Goal: Task Accomplishment & Management: Manage account settings

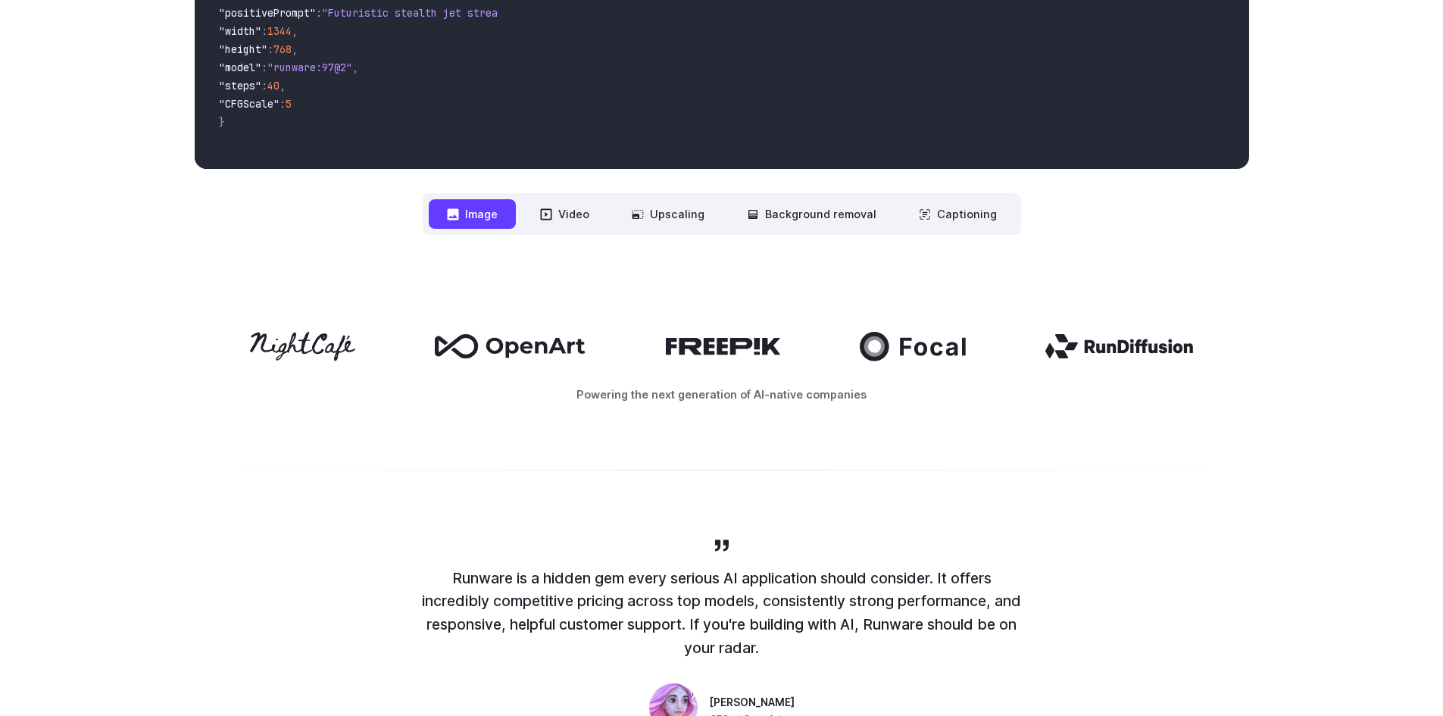
scroll to position [681, 0]
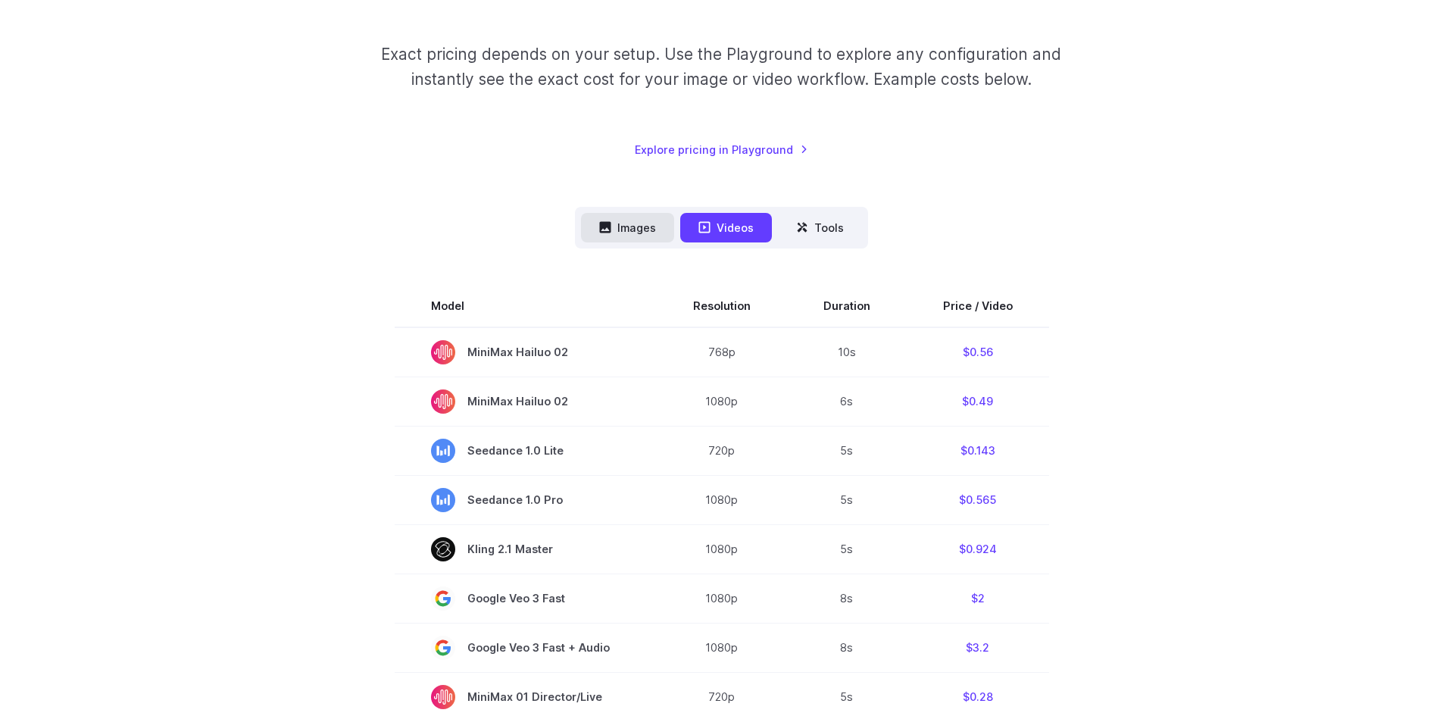
click at [616, 233] on button "Images" at bounding box center [627, 228] width 93 height 30
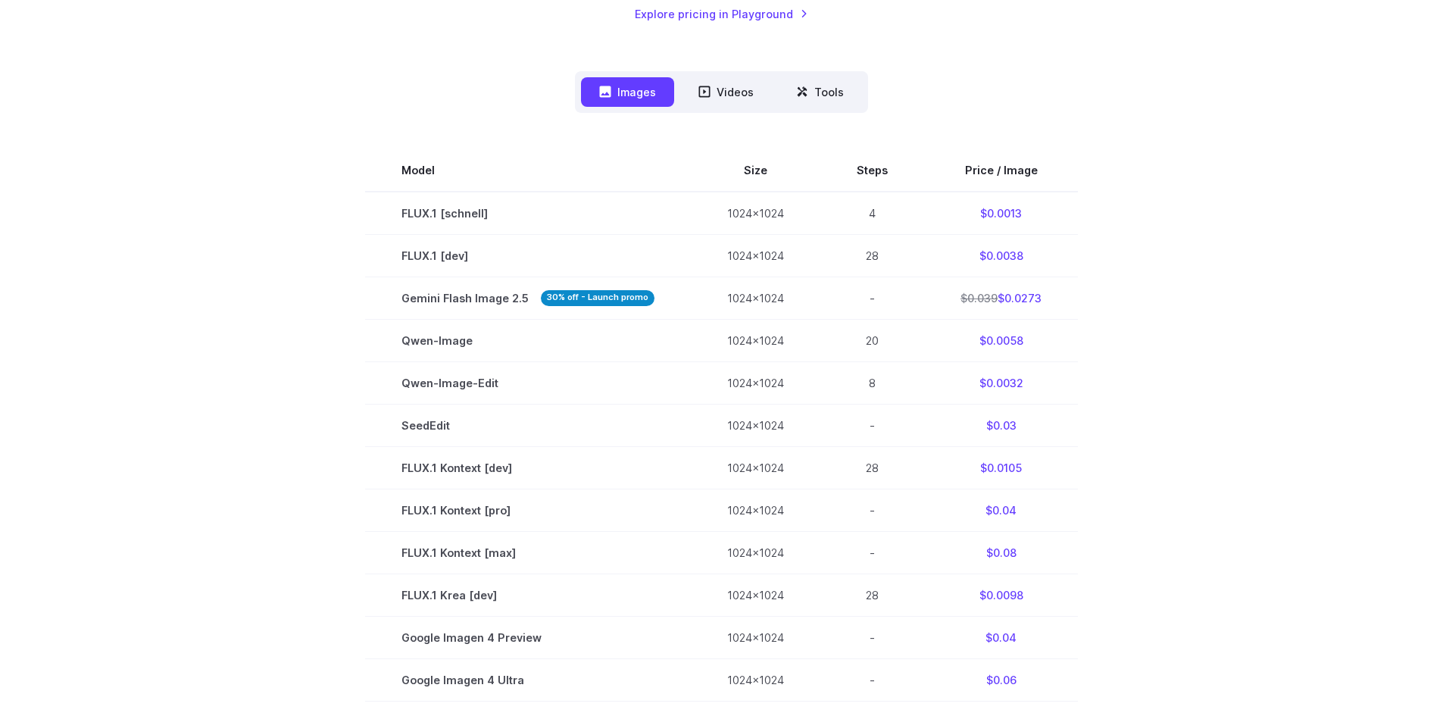
scroll to position [410, 0]
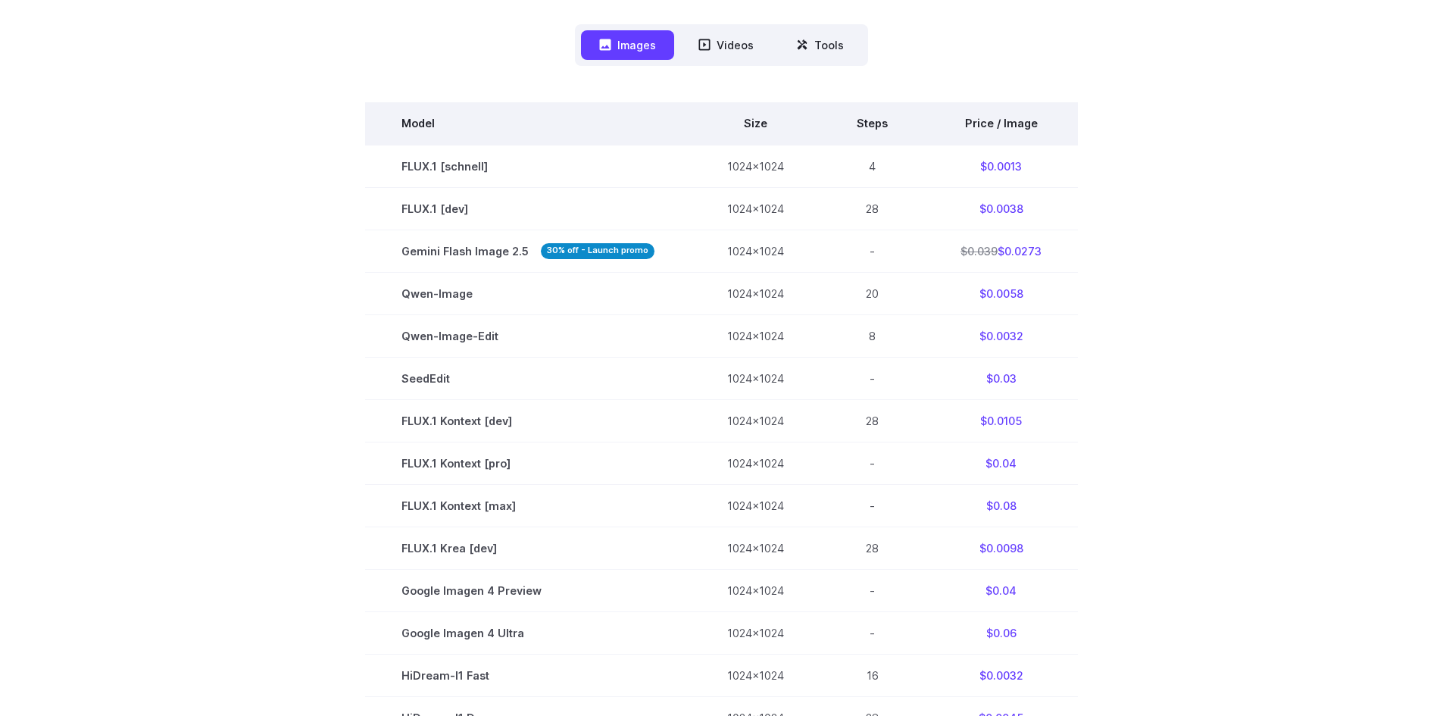
click at [993, 126] on th "Price / Image" at bounding box center [1001, 123] width 154 height 42
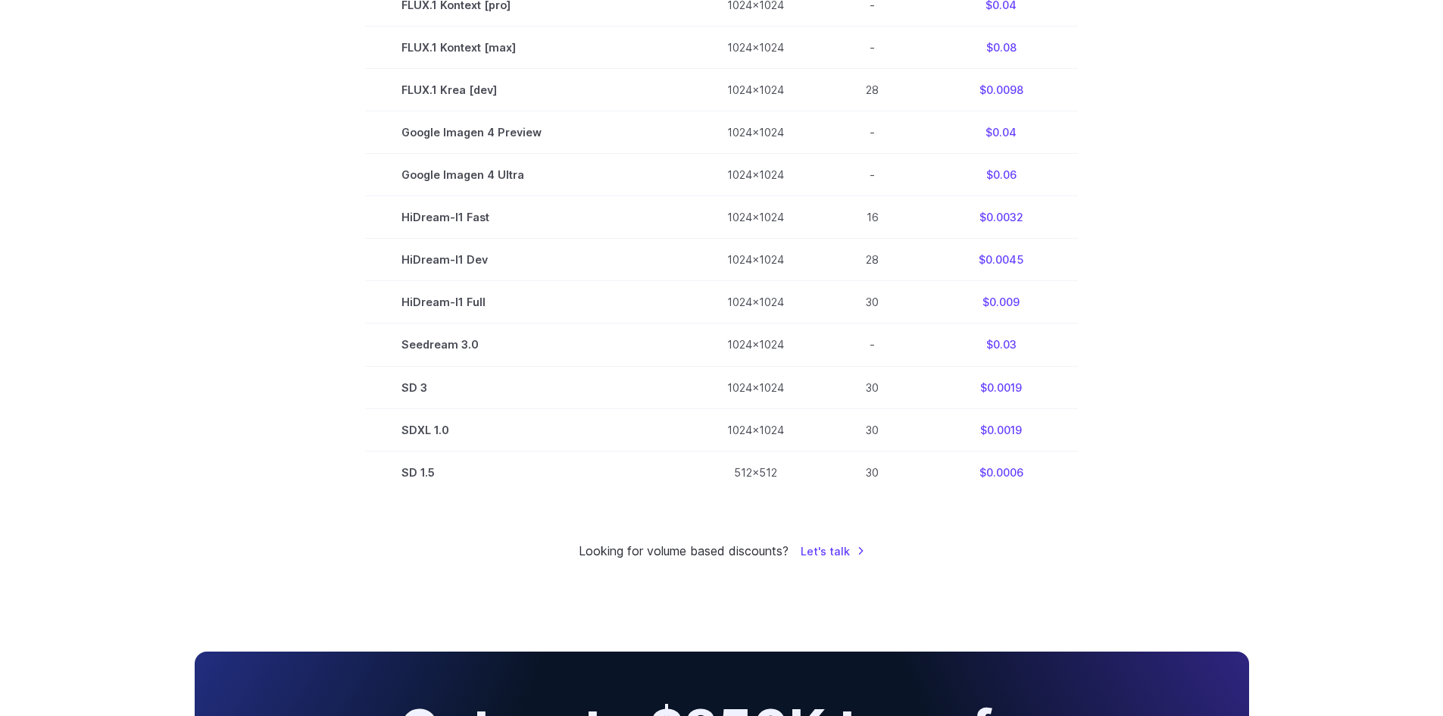
scroll to position [891, 0]
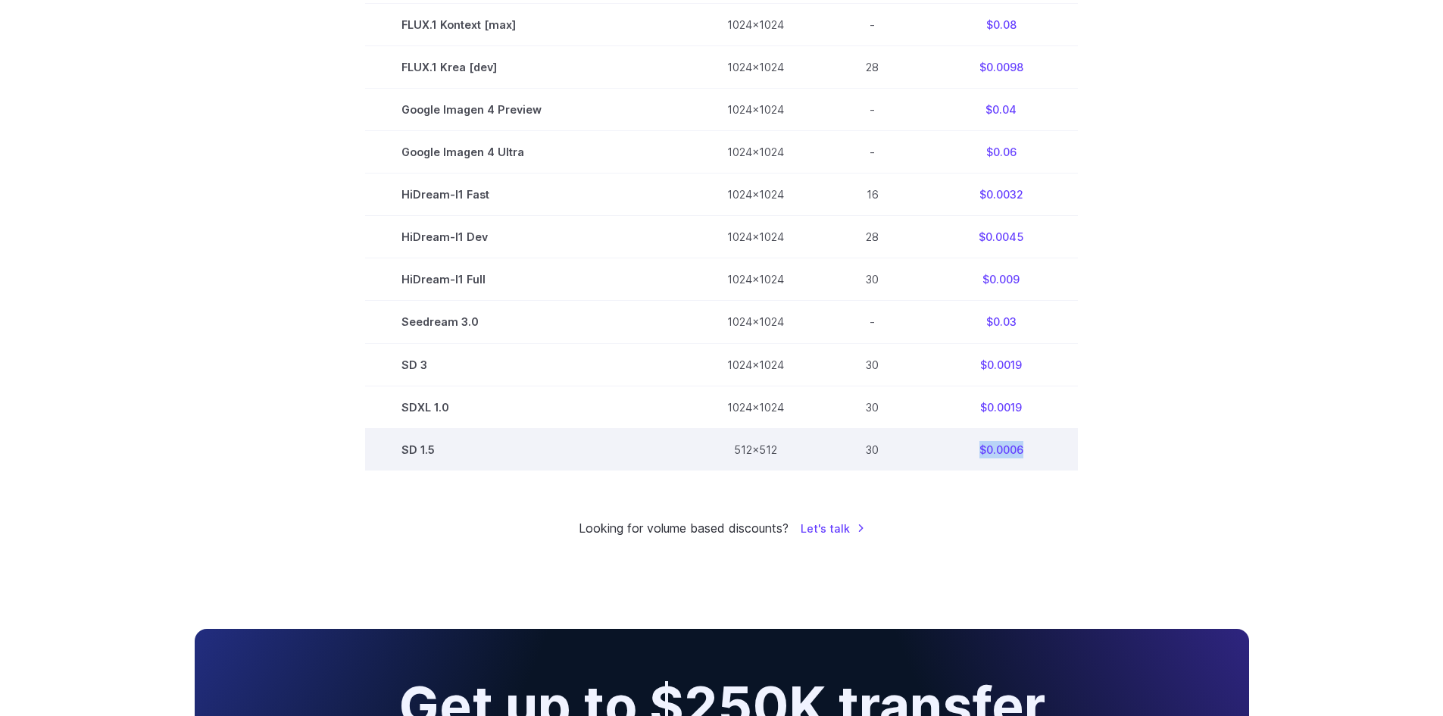
drag, startPoint x: 966, startPoint y: 449, endPoint x: 1019, endPoint y: 447, distance: 53.1
click at [1019, 447] on td "$0.0006" at bounding box center [1001, 449] width 154 height 42
click at [983, 452] on td "$0.0006" at bounding box center [1001, 449] width 154 height 42
drag, startPoint x: 994, startPoint y: 450, endPoint x: 1010, endPoint y: 450, distance: 16.7
click at [1010, 450] on td "$0.0006" at bounding box center [1001, 449] width 154 height 42
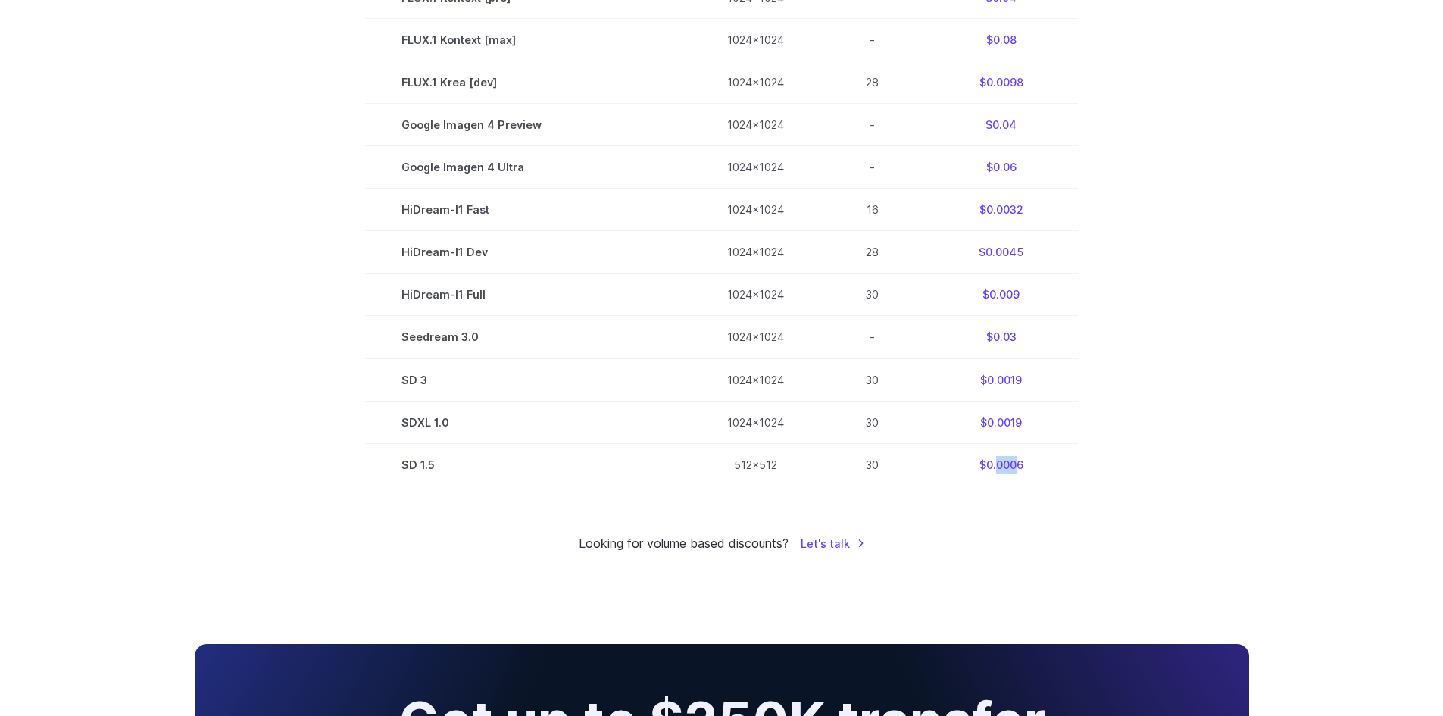
scroll to position [877, 0]
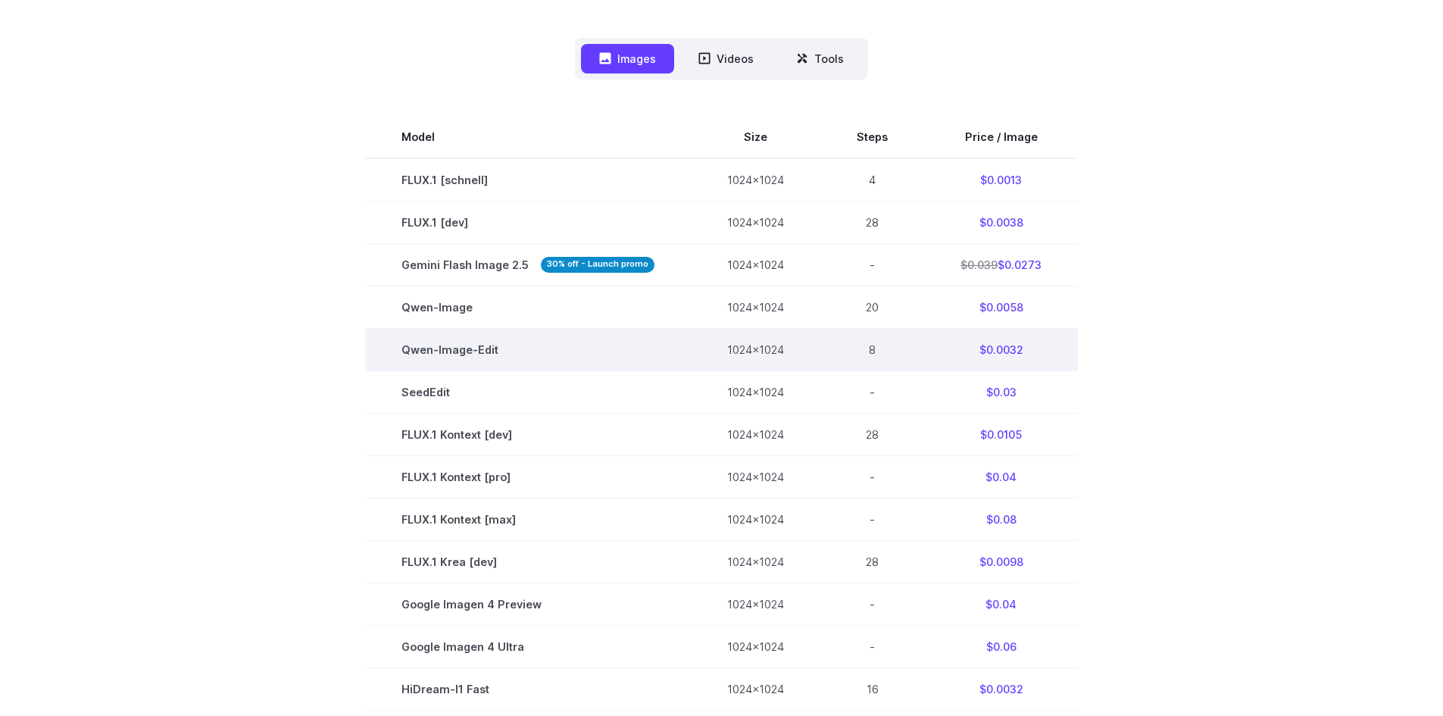
scroll to position [373, 0]
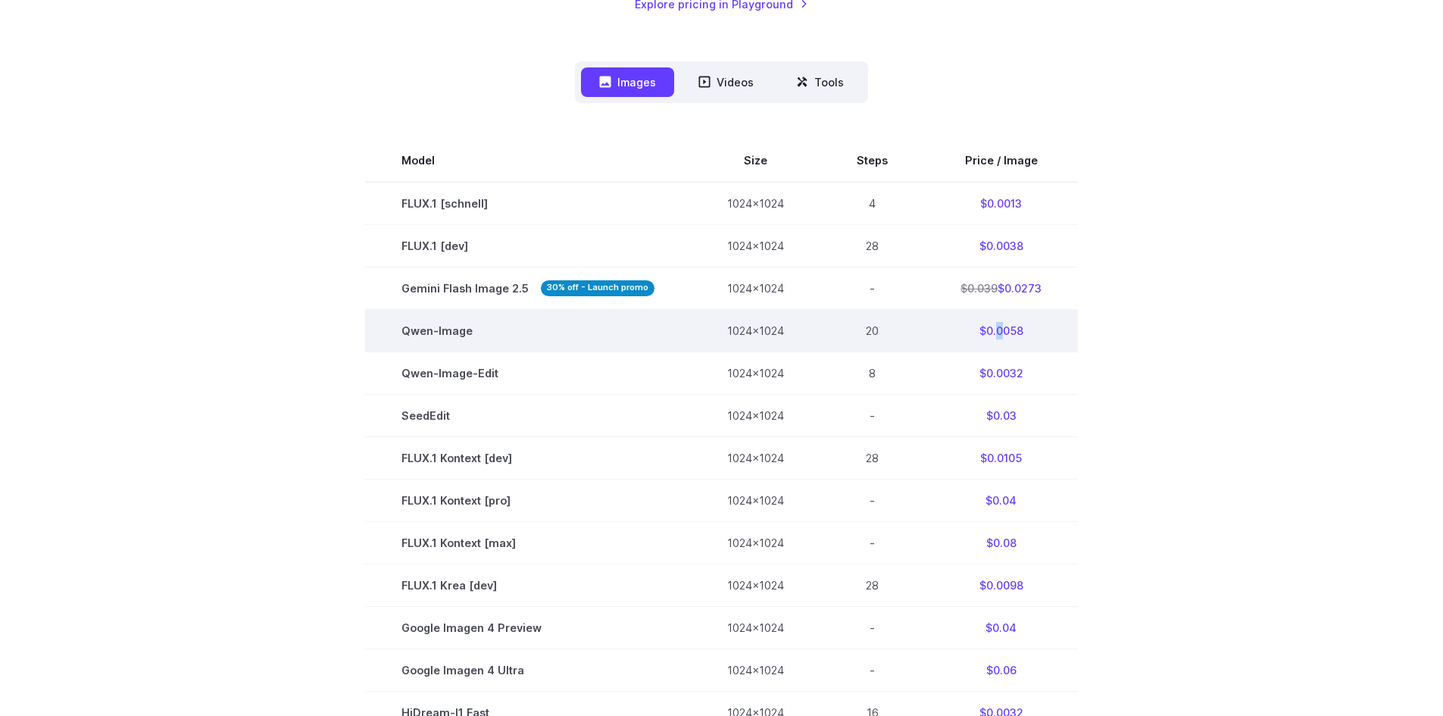
click at [1003, 325] on td "$0.0058" at bounding box center [1001, 330] width 154 height 42
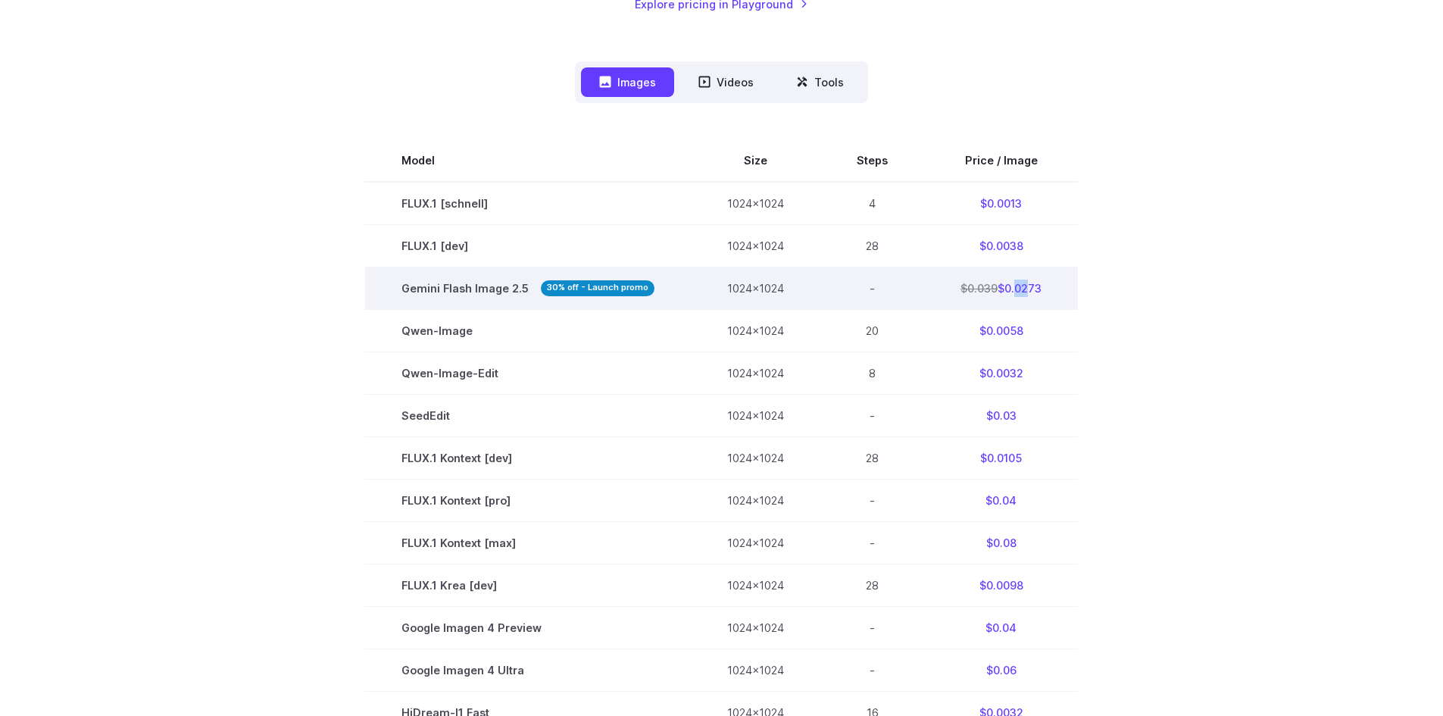
click at [1018, 286] on td "$0.039 $0.0273" at bounding box center [1001, 288] width 154 height 42
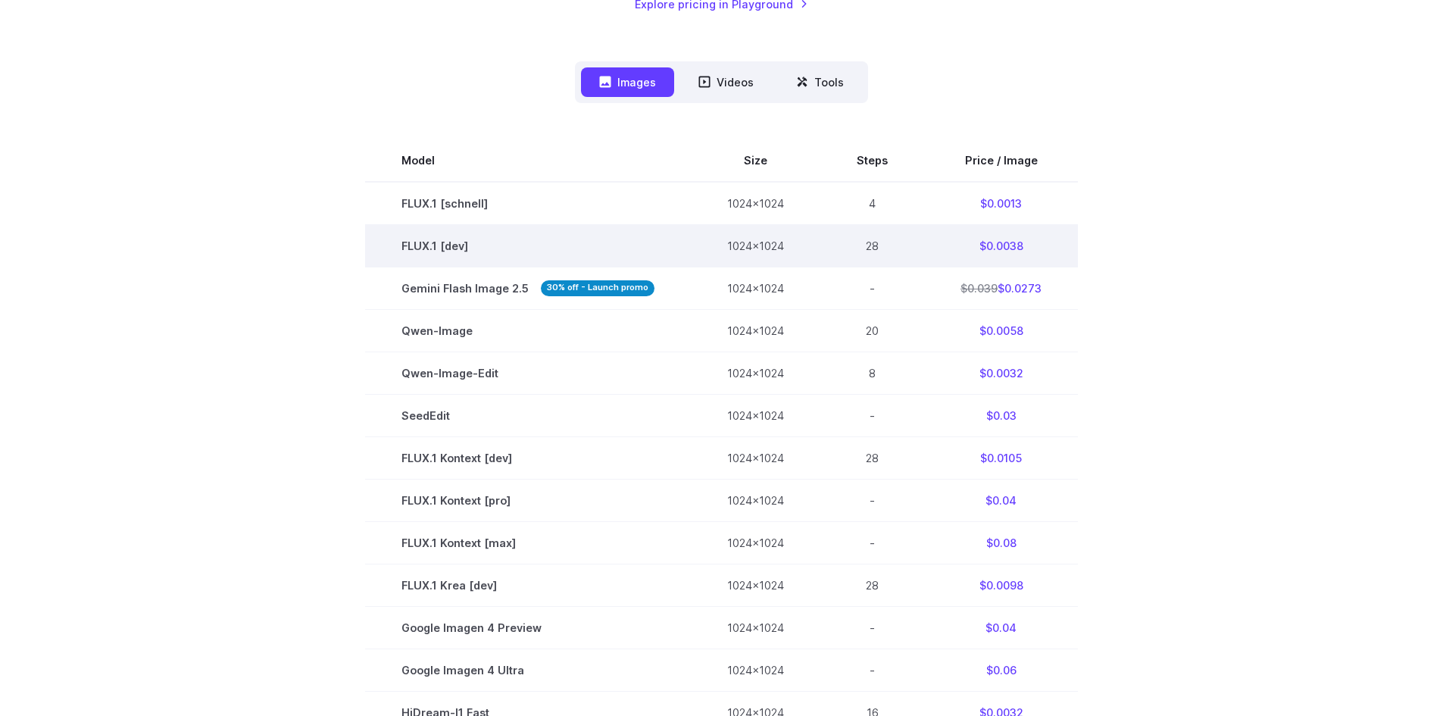
click at [1041, 264] on td "$0.0038" at bounding box center [1001, 245] width 154 height 42
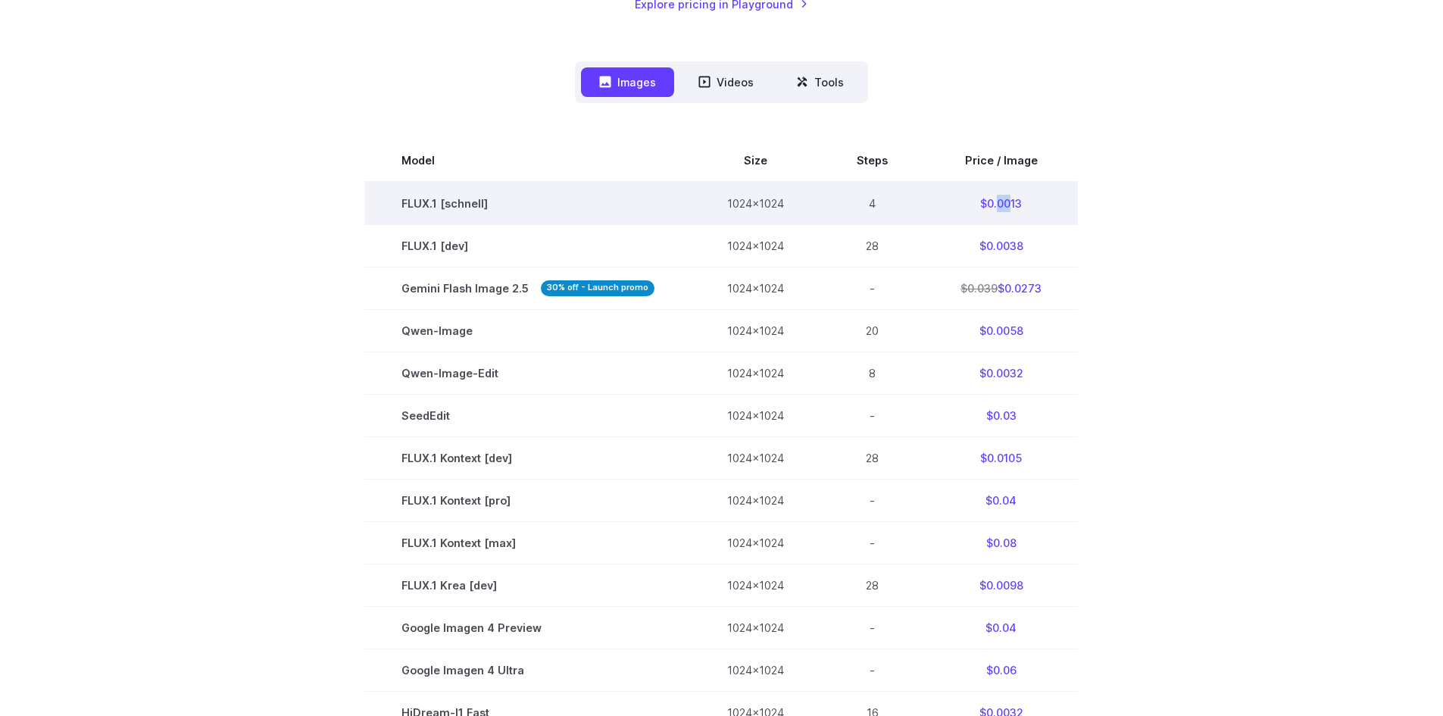
drag, startPoint x: 993, startPoint y: 204, endPoint x: 1006, endPoint y: 204, distance: 12.9
click at [1006, 204] on td "$0.0013" at bounding box center [1001, 203] width 154 height 43
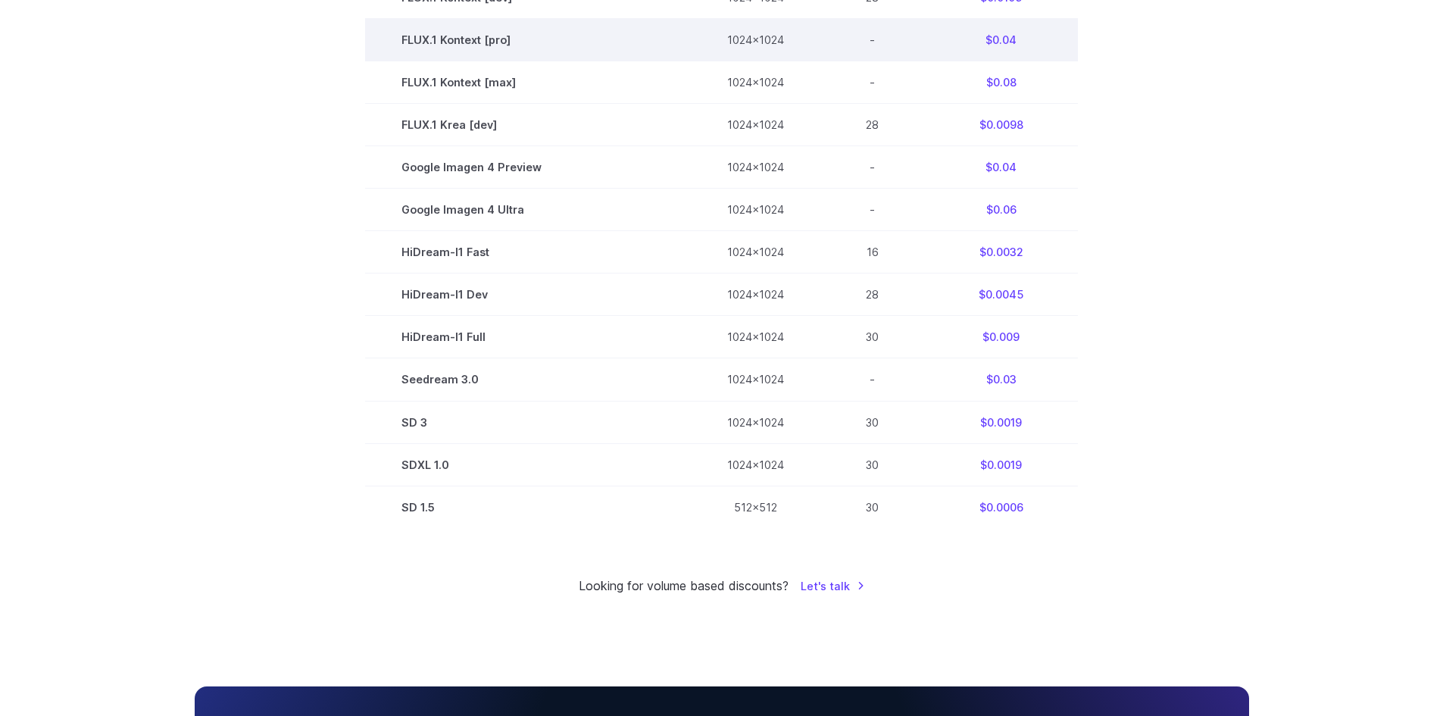
scroll to position [835, 0]
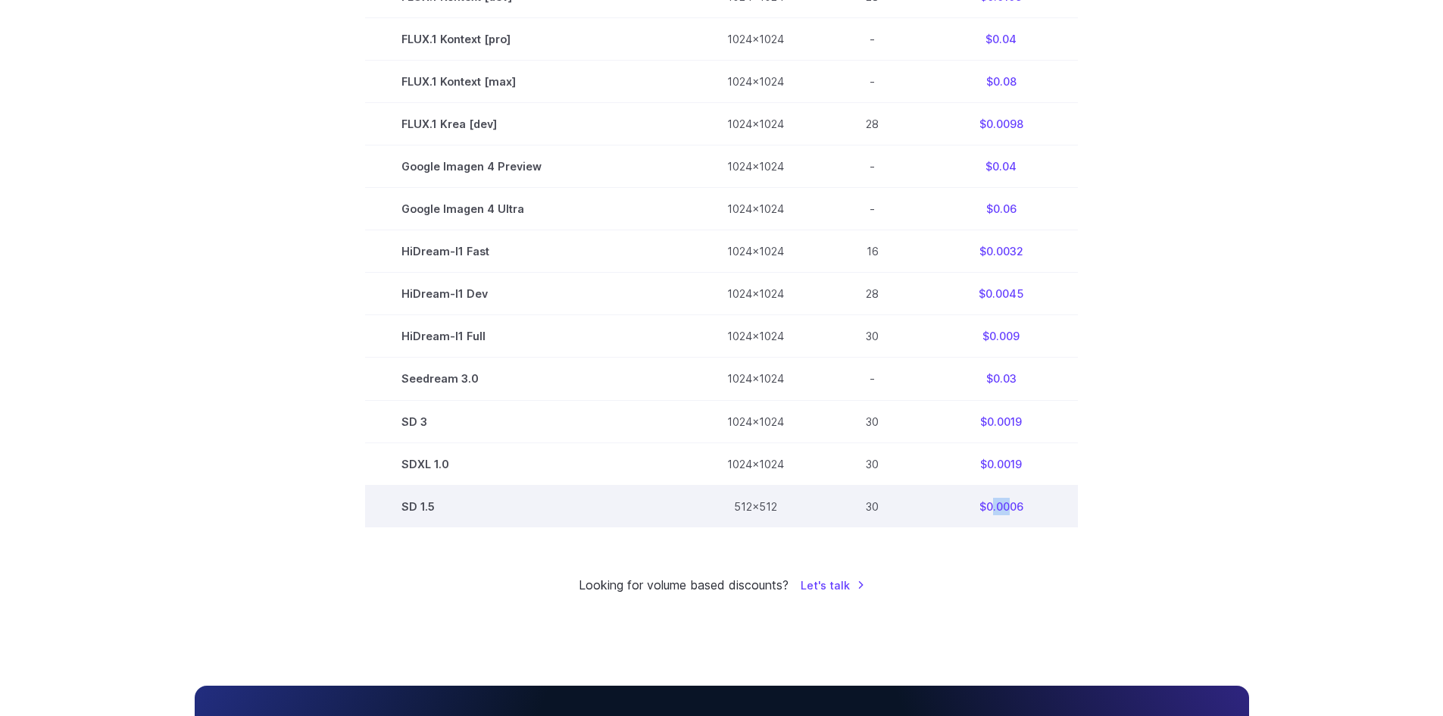
click at [1002, 509] on td "$0.0006" at bounding box center [1001, 506] width 154 height 42
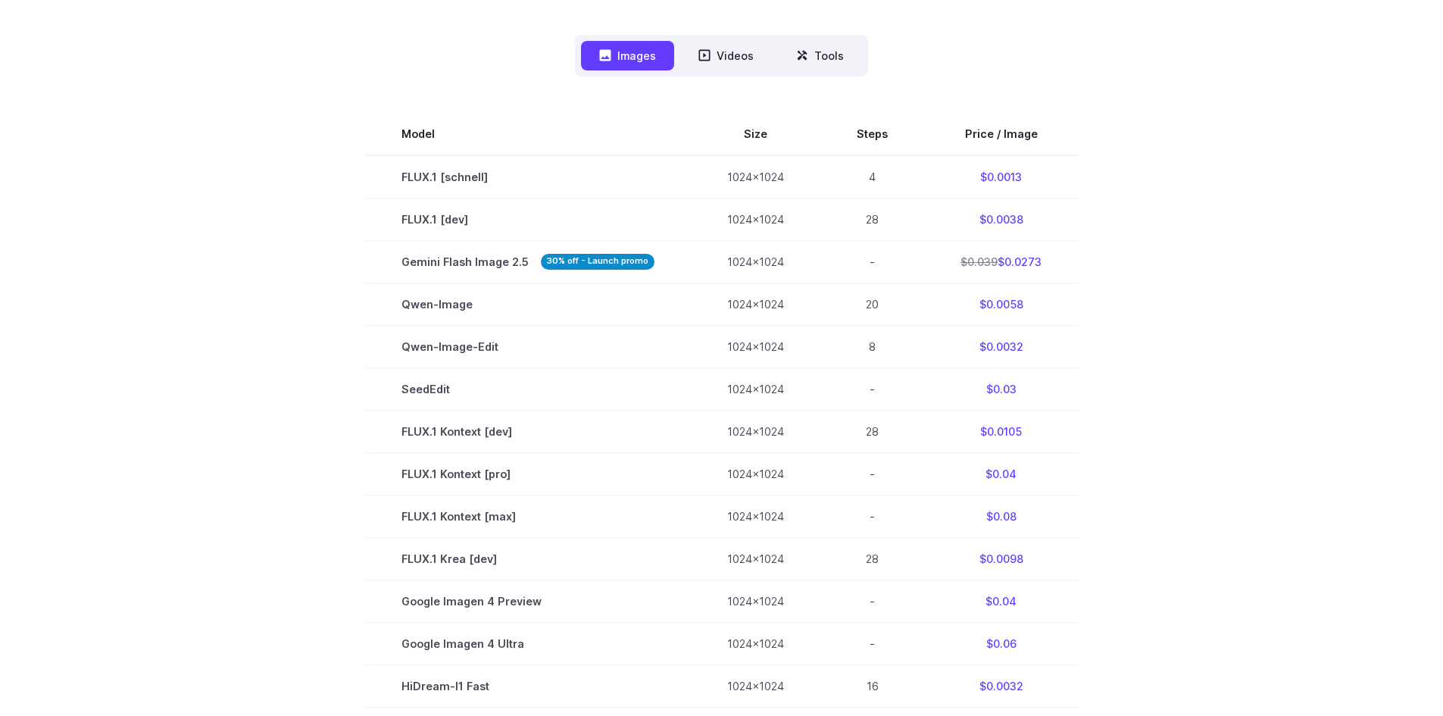
scroll to position [0, 0]
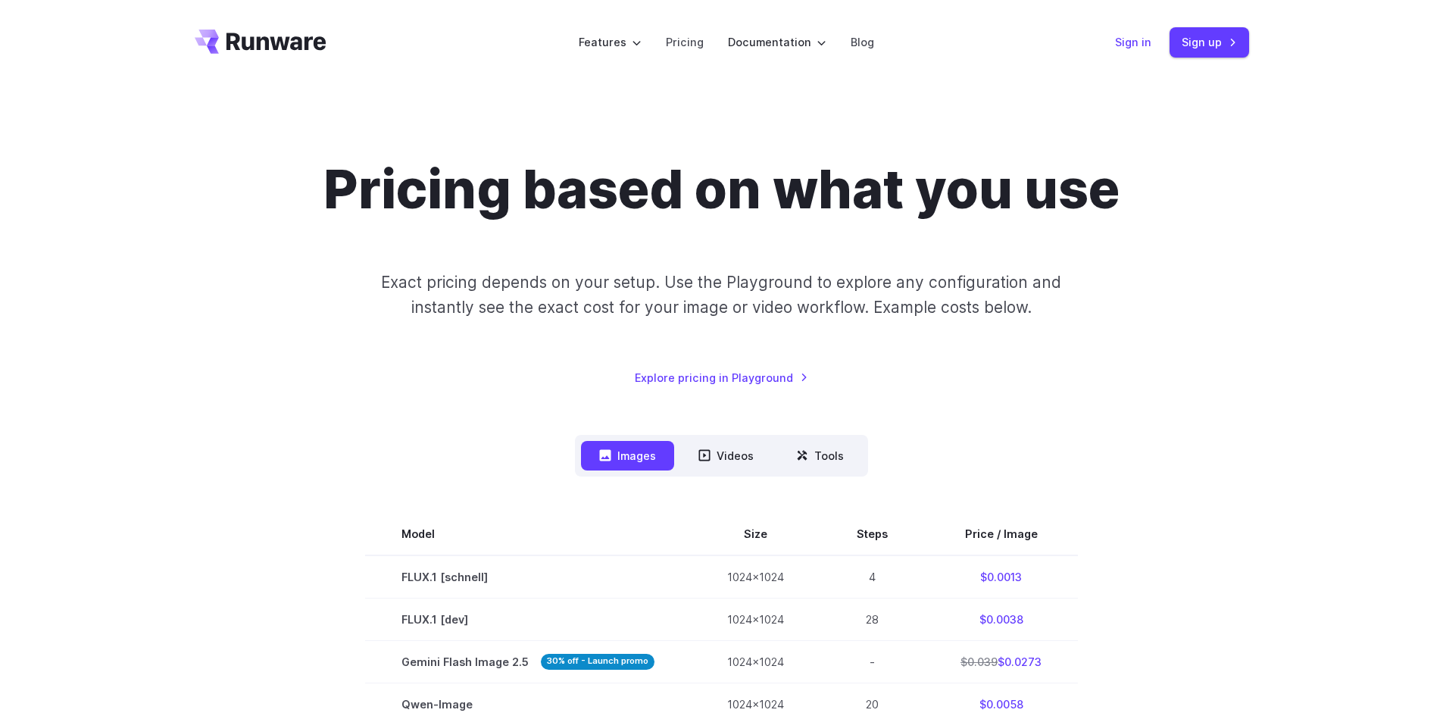
click at [1144, 46] on link "Sign in" at bounding box center [1133, 41] width 36 height 17
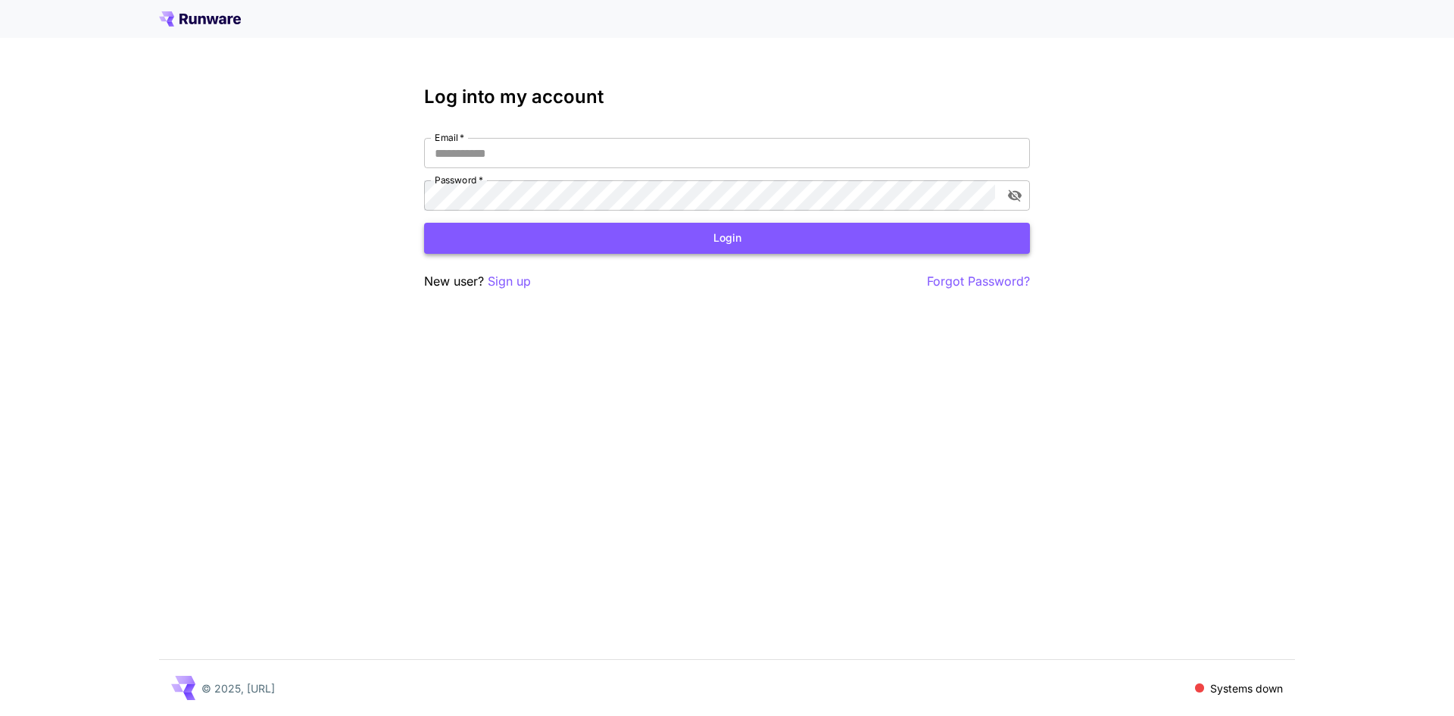
type input "**********"
click at [904, 251] on button "Login" at bounding box center [727, 238] width 606 height 31
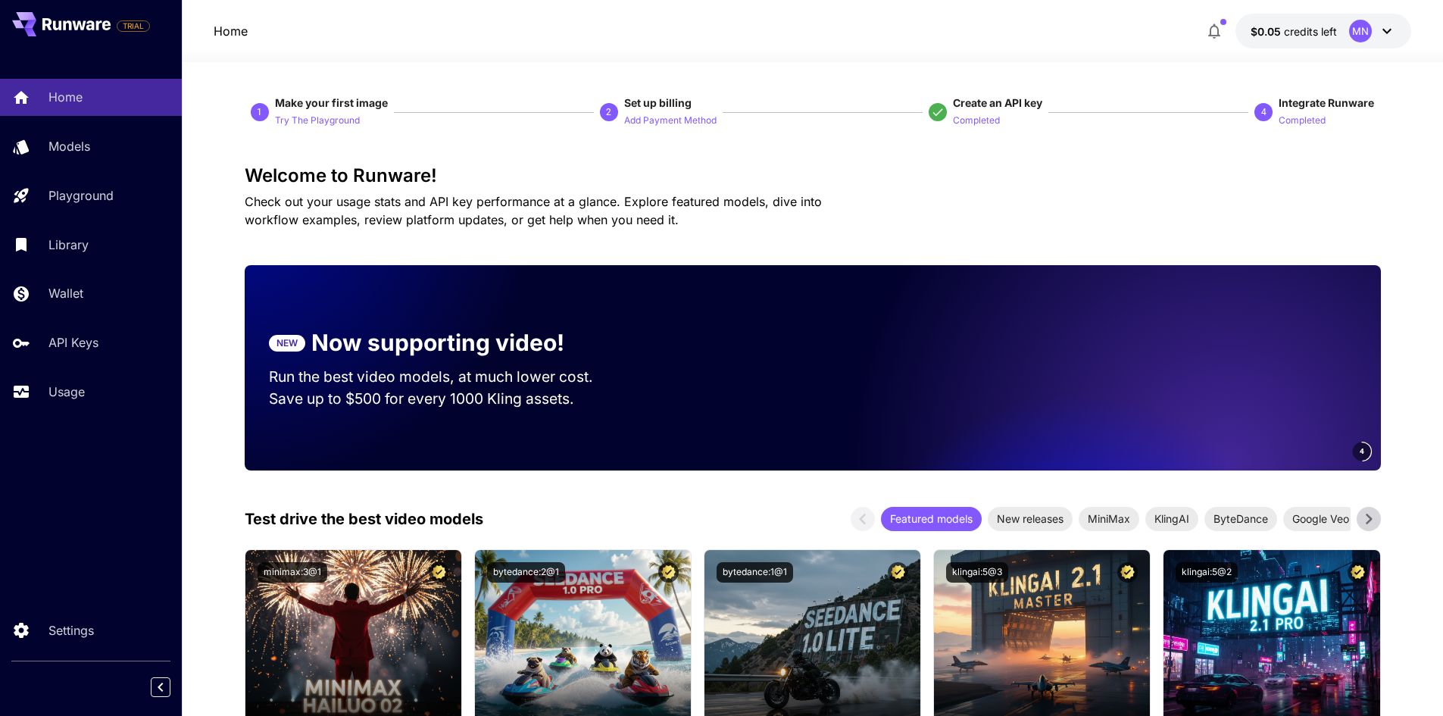
click at [1315, 22] on button "$0.05 credits left MN" at bounding box center [1323, 31] width 176 height 35
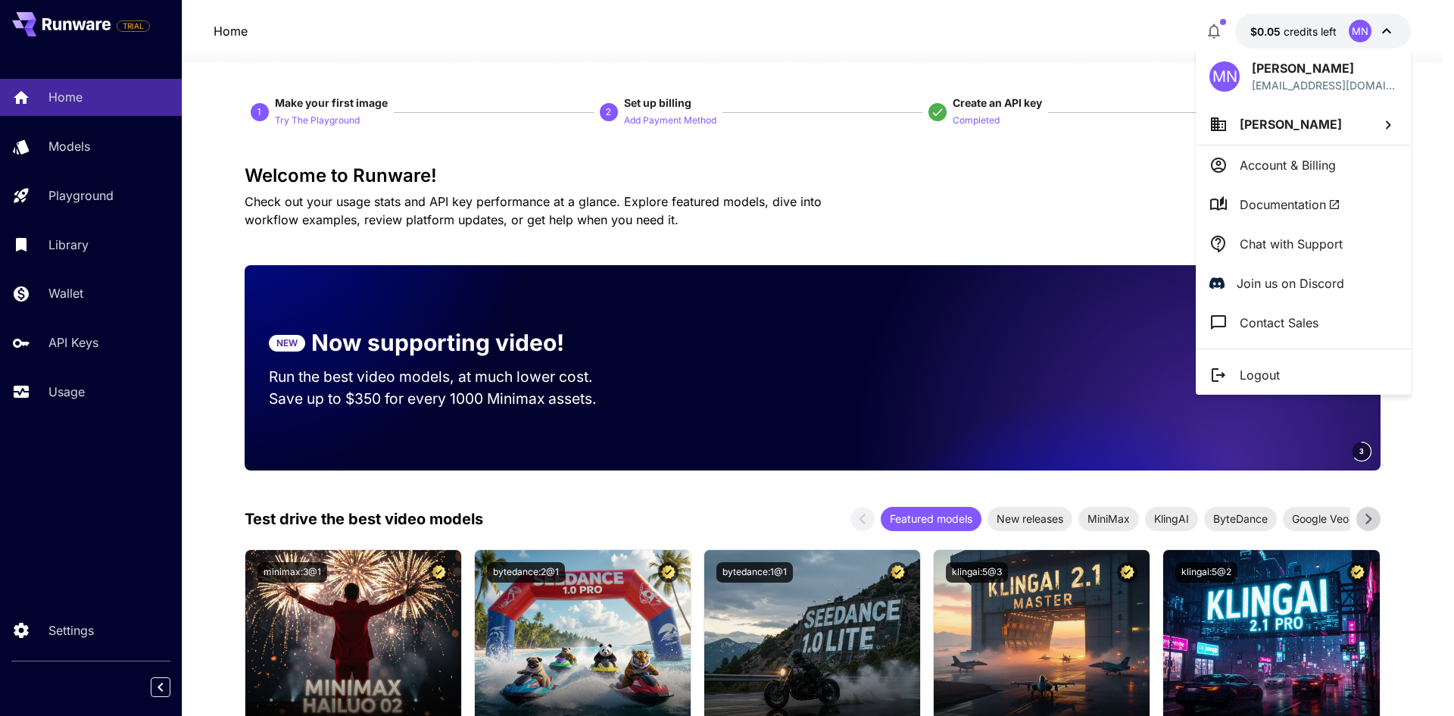
click at [80, 344] on div at bounding box center [727, 358] width 1454 height 716
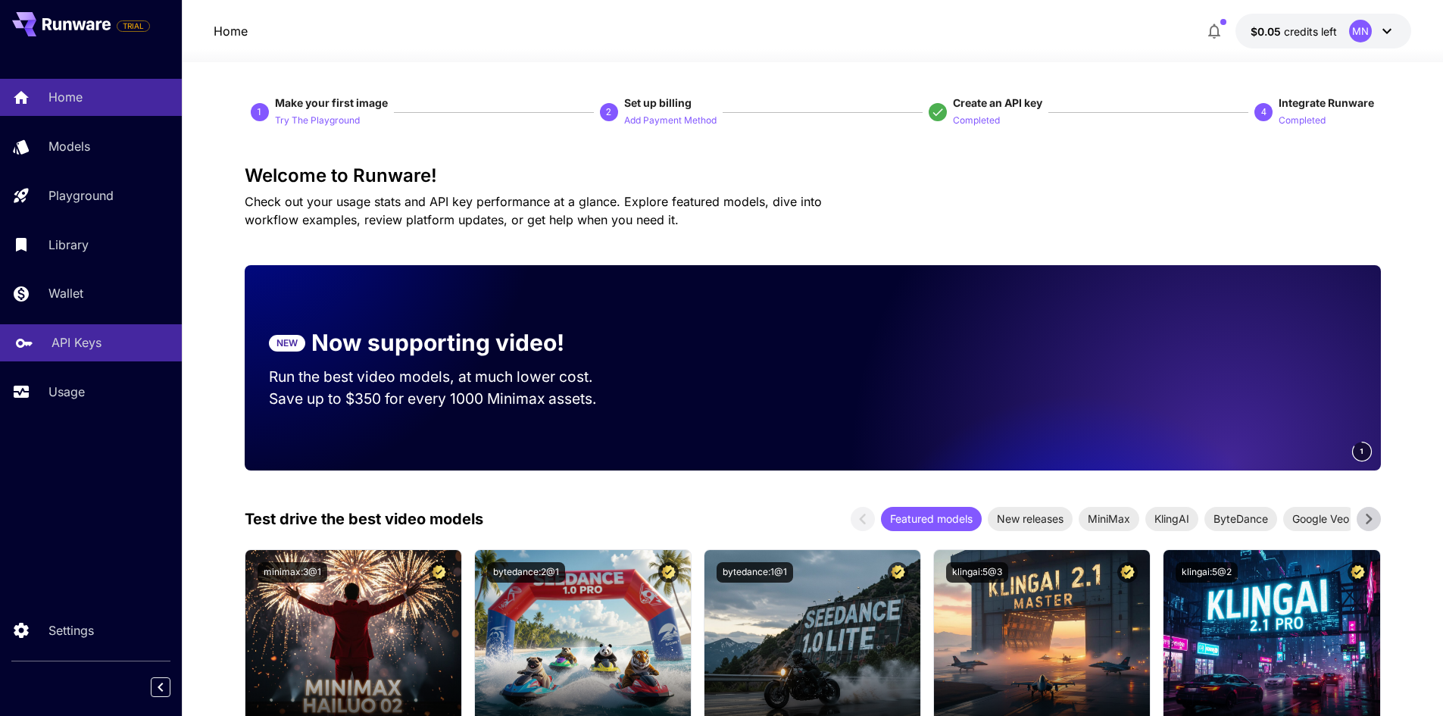
click at [71, 346] on p "API Keys" at bounding box center [76, 342] width 50 height 18
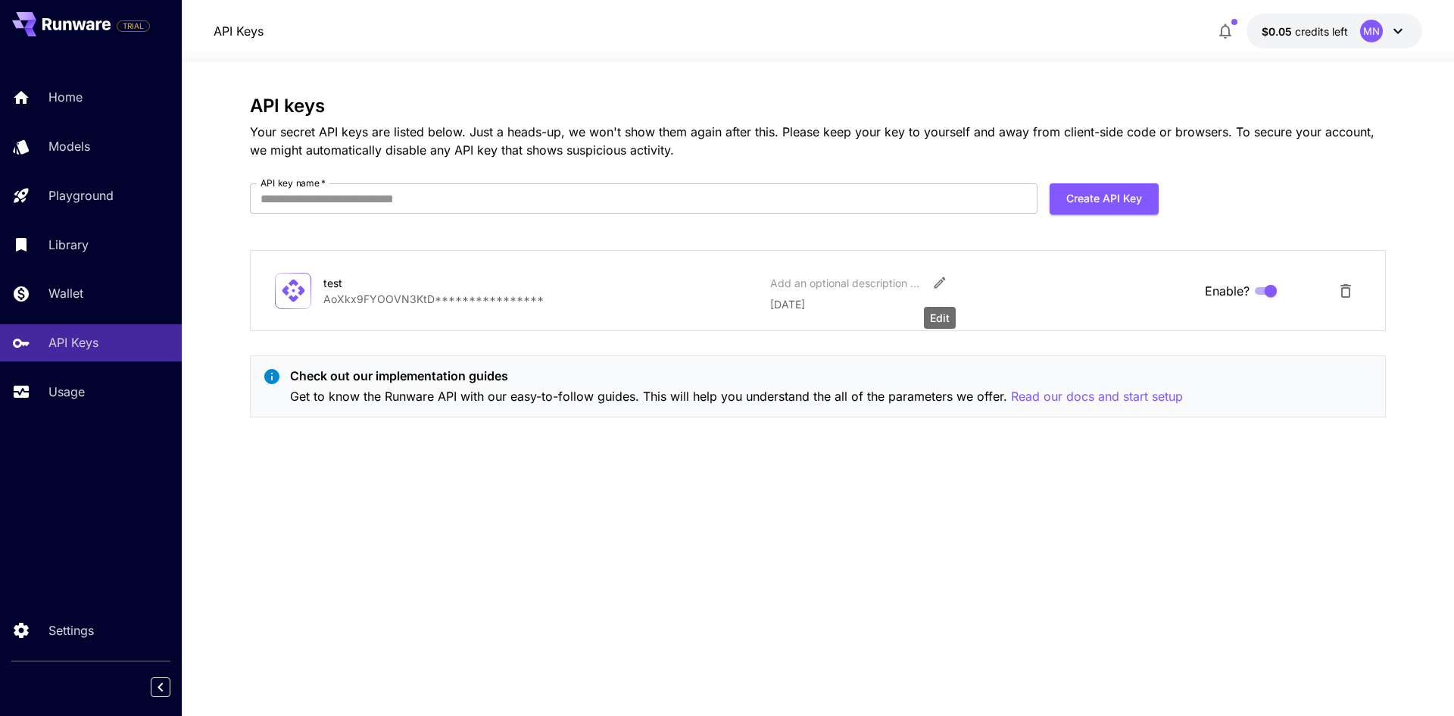
click at [935, 283] on icon "Edit" at bounding box center [939, 282] width 15 height 15
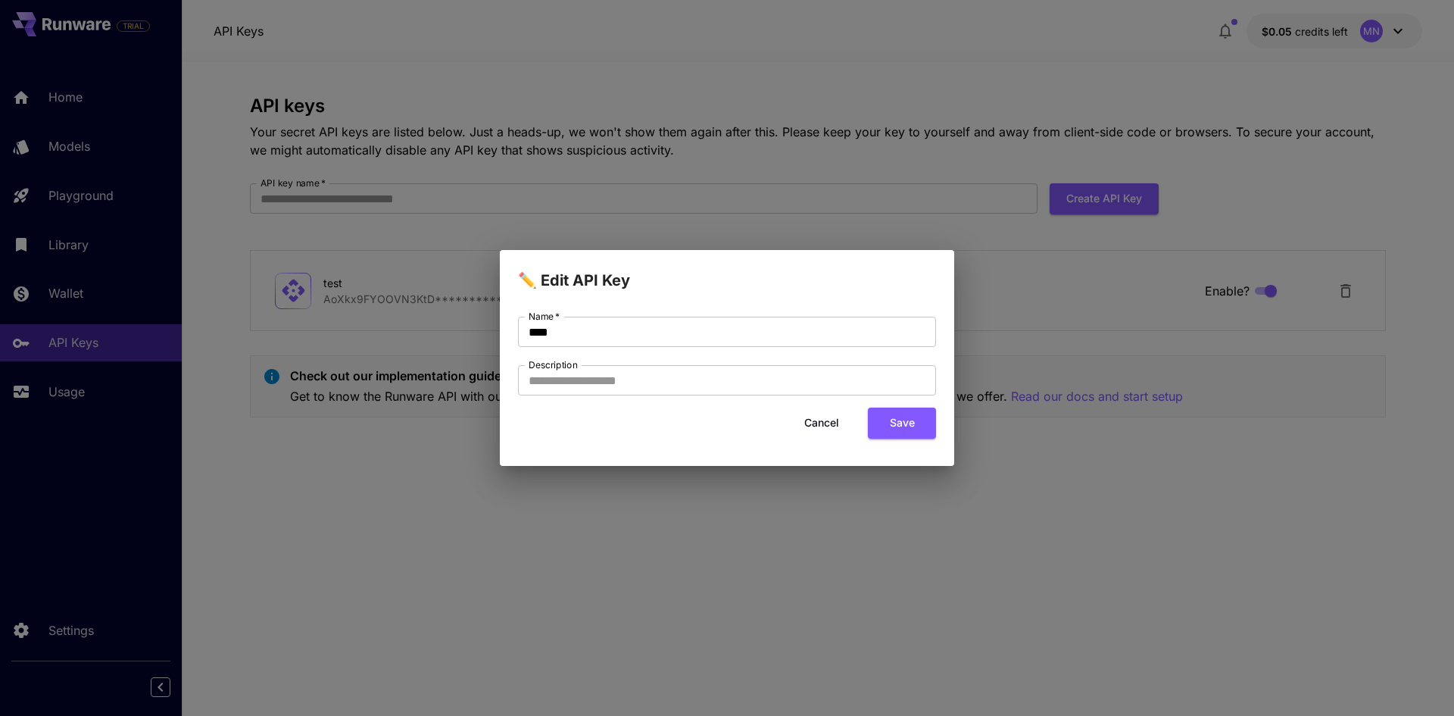
click at [586, 498] on div "✏️ Edit API Key Name   * **** Name   * Description Description Cancel Save" at bounding box center [727, 358] width 1454 height 716
click at [820, 416] on button "Cancel" at bounding box center [822, 422] width 68 height 31
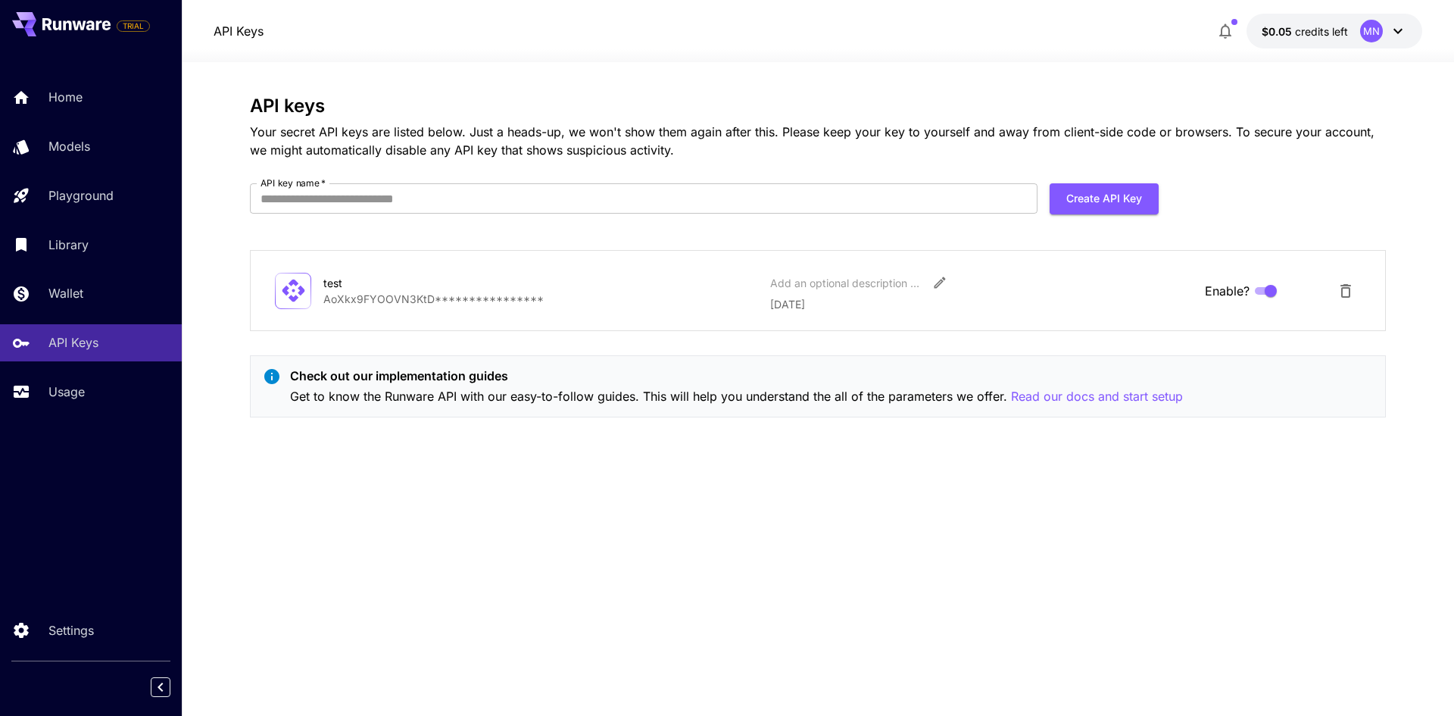
click at [346, 305] on p "**********" at bounding box center [540, 299] width 435 height 16
click at [972, 429] on div "**********" at bounding box center [818, 262] width 1136 height 334
